Goal: Task Accomplishment & Management: Use online tool/utility

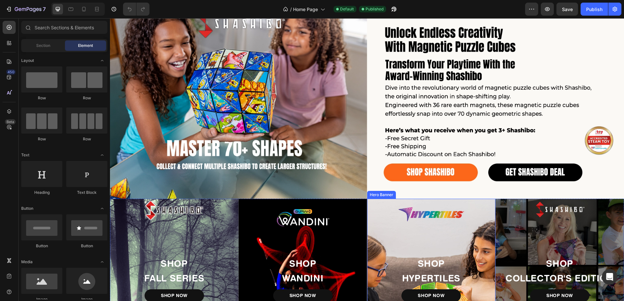
radio input "false"
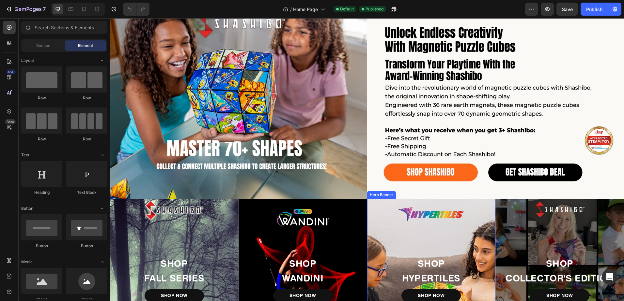
radio input "false"
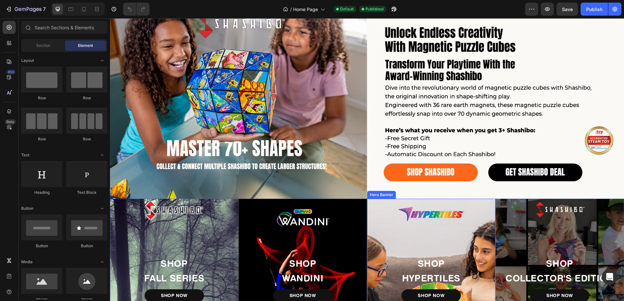
scroll to position [163, 0]
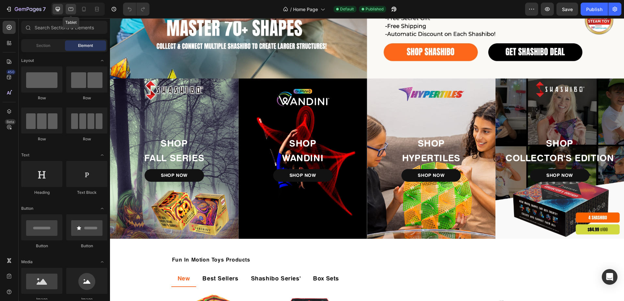
click at [71, 11] on icon at bounding box center [71, 9] width 7 height 7
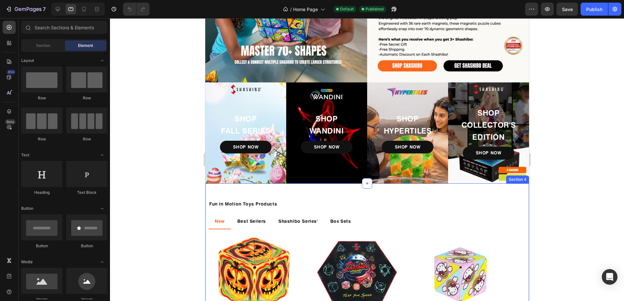
scroll to position [33, 0]
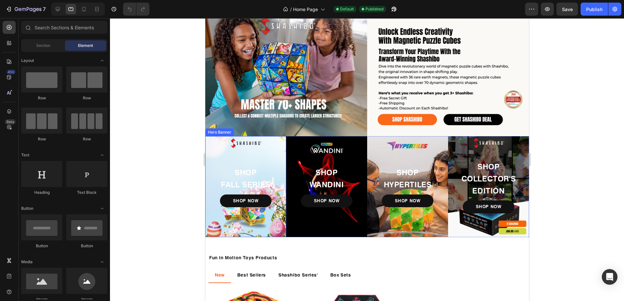
click at [267, 152] on div "Background Image" at bounding box center [245, 186] width 81 height 101
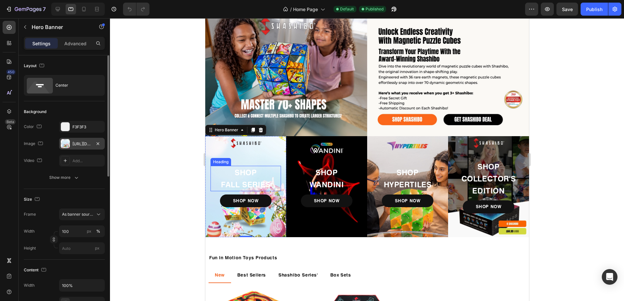
click at [84, 145] on div "[URL][DOMAIN_NAME]" at bounding box center [81, 144] width 19 height 6
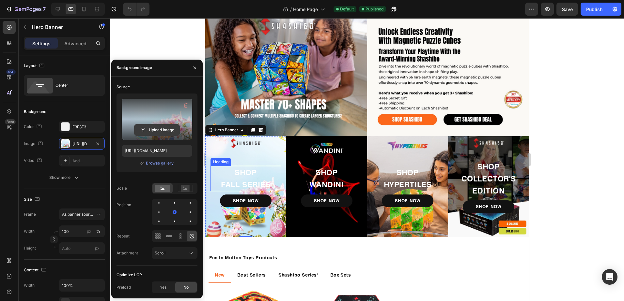
click at [151, 130] on input "file" at bounding box center [156, 130] width 45 height 11
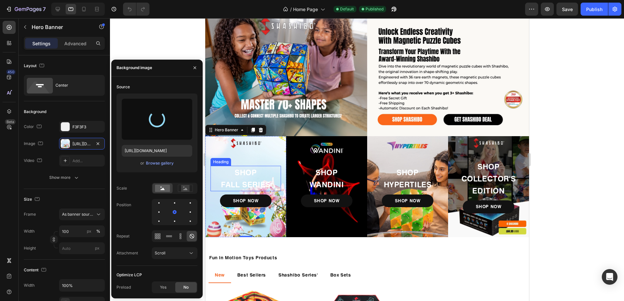
type input "[URL][DOMAIN_NAME]"
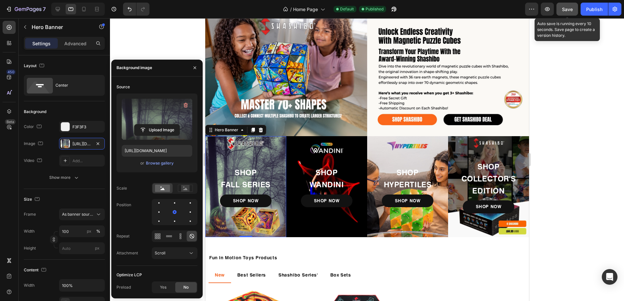
click at [568, 8] on span "Save" at bounding box center [567, 10] width 11 height 6
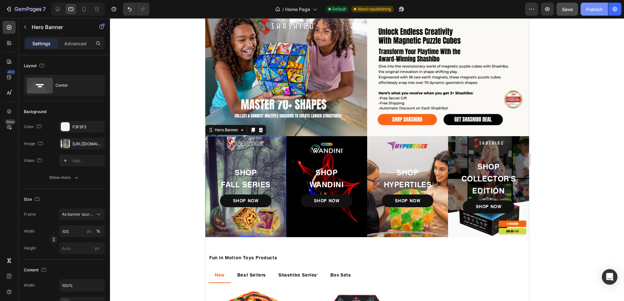
click at [593, 8] on div "Publish" at bounding box center [594, 9] width 16 height 7
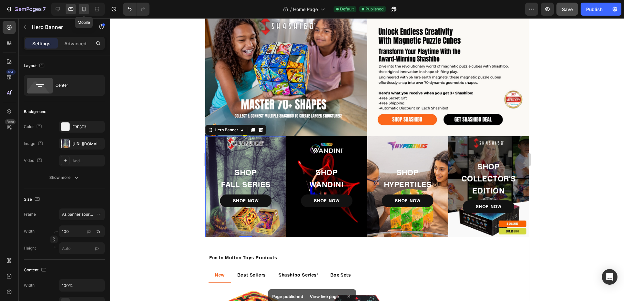
click at [84, 10] on icon at bounding box center [84, 9] width 7 height 7
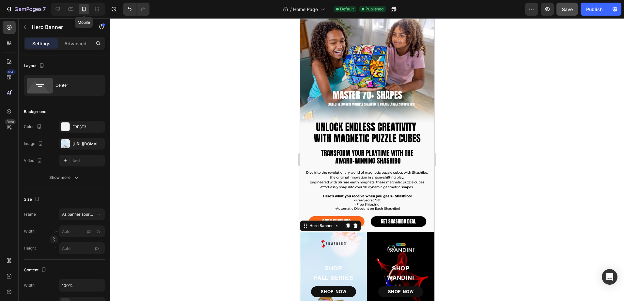
scroll to position [57, 0]
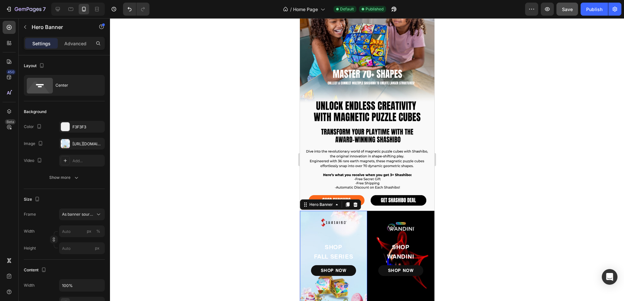
click at [311, 216] on div "Background Image" at bounding box center [332, 259] width 67 height 96
click at [79, 147] on div "[URL][DOMAIN_NAME]" at bounding box center [81, 144] width 19 height 6
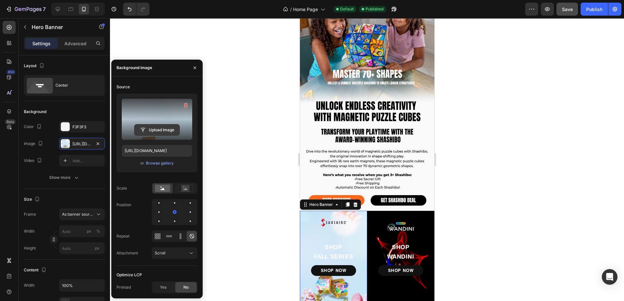
click at [159, 130] on input "file" at bounding box center [156, 130] width 45 height 11
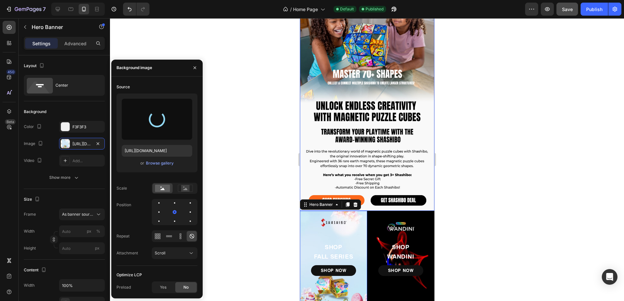
type input "[URL][DOMAIN_NAME]"
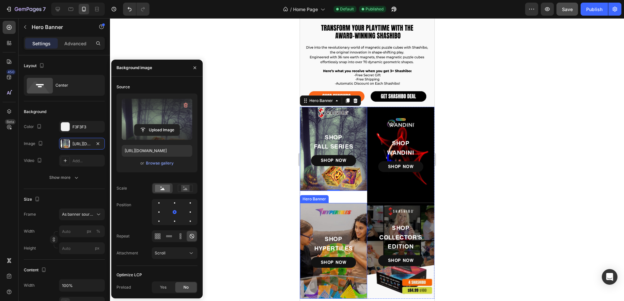
scroll to position [188, 0]
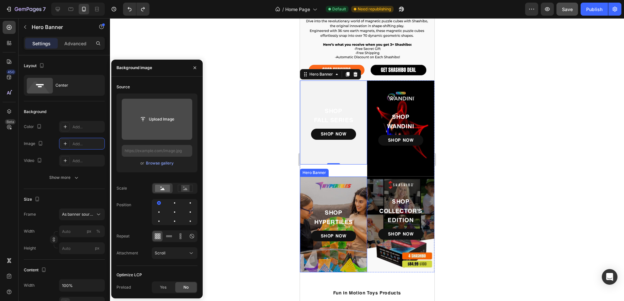
type input "[URL][DOMAIN_NAME]"
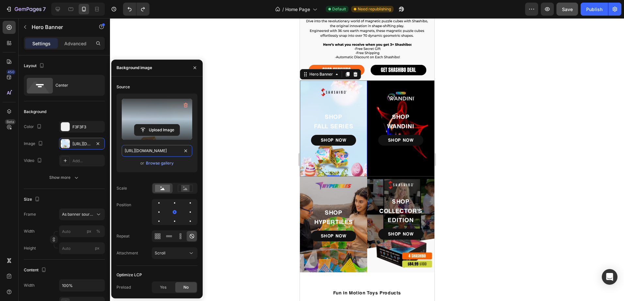
click at [152, 151] on input "[URL][DOMAIN_NAME]" at bounding box center [157, 151] width 70 height 12
click at [157, 129] on input "file" at bounding box center [156, 130] width 45 height 11
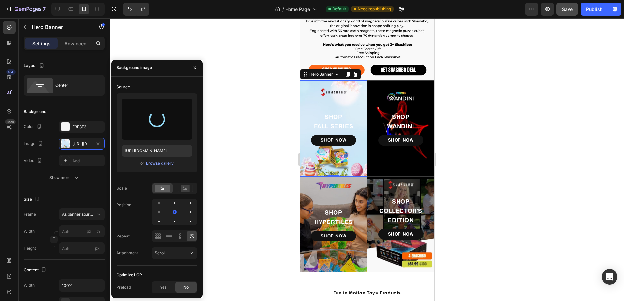
type input "[URL][DOMAIN_NAME]"
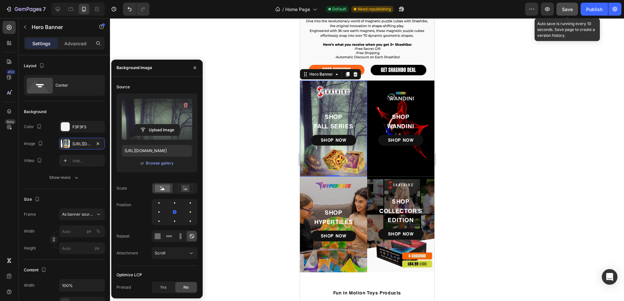
click at [569, 12] on span "Save" at bounding box center [567, 10] width 11 height 6
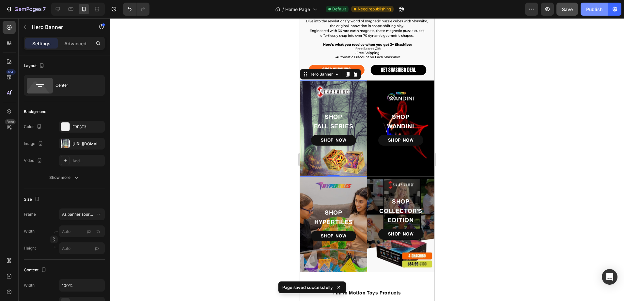
click at [601, 10] on div "Publish" at bounding box center [594, 9] width 16 height 7
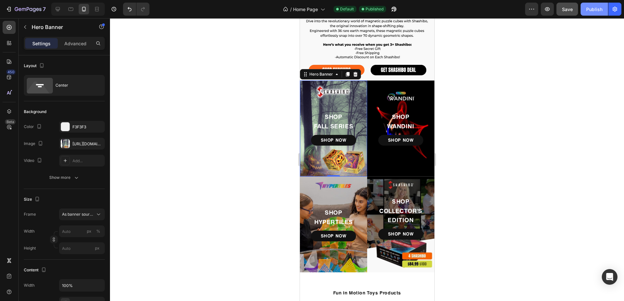
click at [592, 10] on div "Publish" at bounding box center [594, 9] width 16 height 7
click at [17, 10] on icon "button" at bounding box center [28, 10] width 27 height 6
